Goal: Task Accomplishment & Management: Use online tool/utility

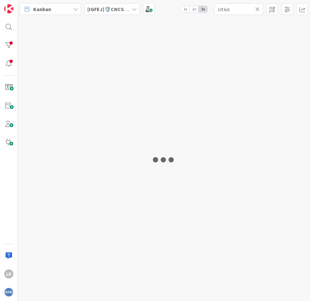
type input "citius"
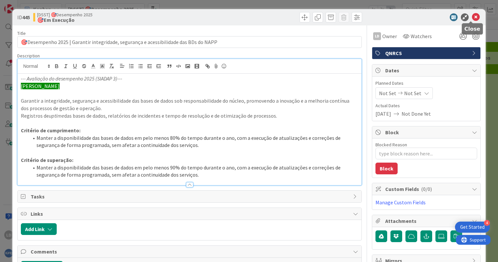
click at [472, 15] on icon at bounding box center [476, 17] width 8 height 8
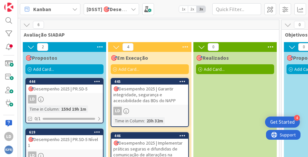
click at [157, 91] on div "🎯Desempenho 2025 | Garantir integridade, segurança e acessibilidade das BDs do …" at bounding box center [149, 94] width 77 height 20
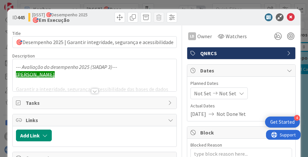
click at [92, 91] on div at bounding box center [94, 90] width 7 height 5
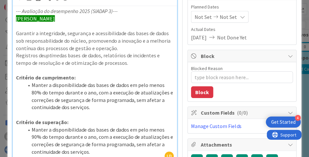
scroll to position [65, 0]
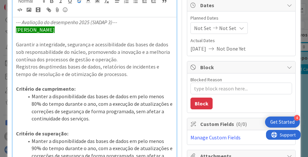
type textarea "x"
